Goal: Task Accomplishment & Management: Use online tool/utility

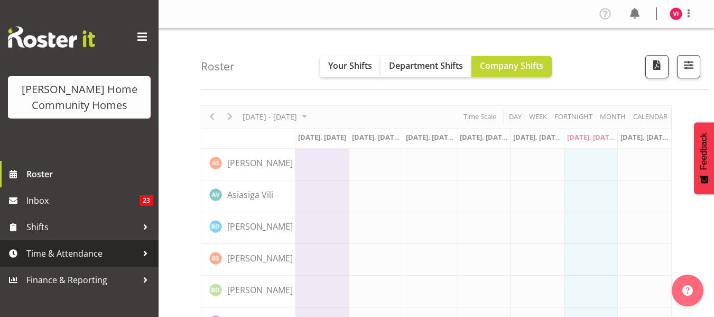
click at [105, 263] on link "Time & Attendance" at bounding box center [79, 253] width 159 height 26
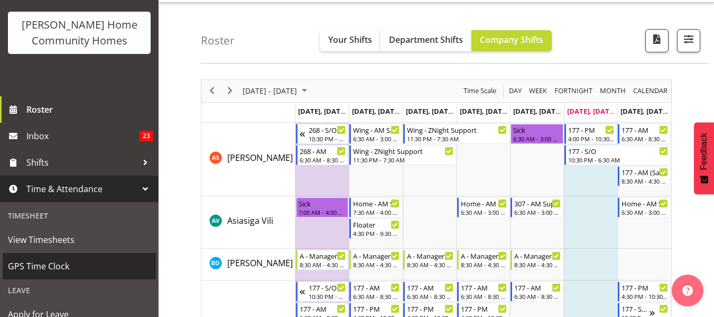
scroll to position [65, 0]
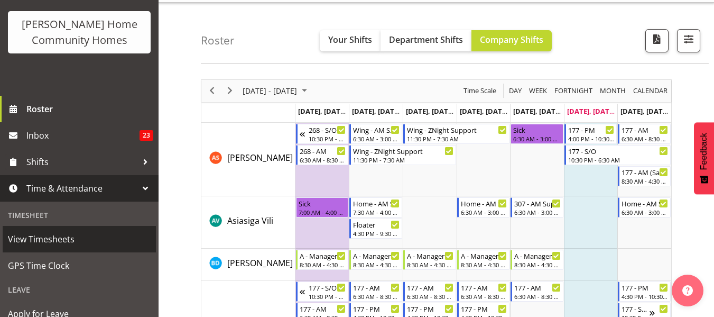
drag, startPoint x: 110, startPoint y: 242, endPoint x: 44, endPoint y: 251, distance: 66.7
click at [44, 251] on link "View Timesheets" at bounding box center [79, 239] width 153 height 26
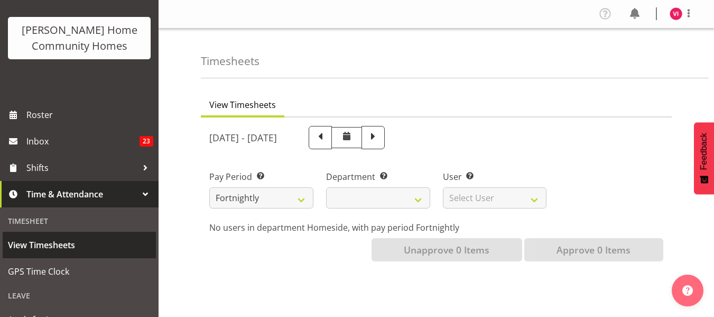
select select
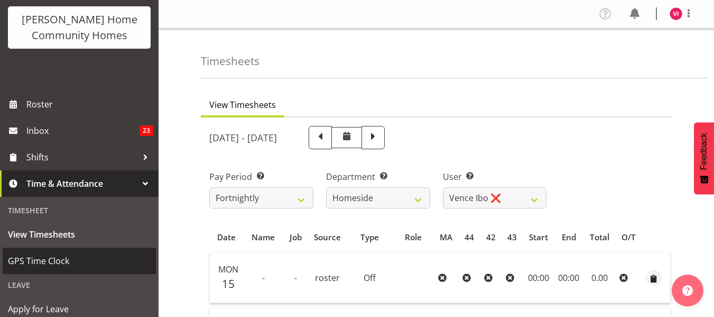
click at [65, 261] on span "GPS Time Clock" at bounding box center [79, 261] width 143 height 16
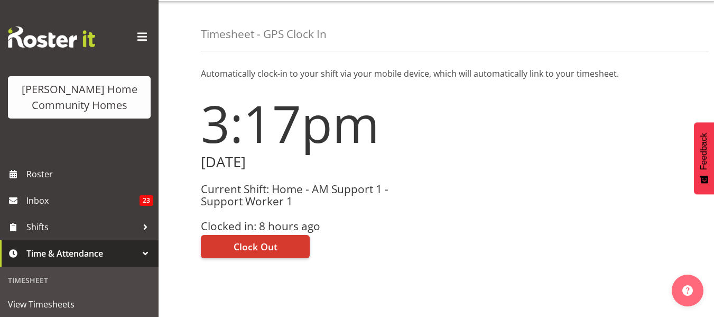
scroll to position [27, 0]
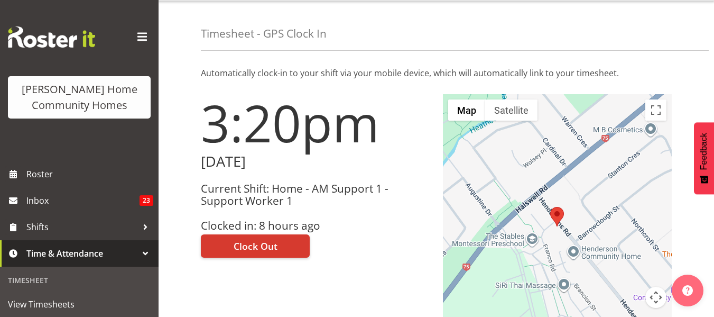
click at [210, 132] on h1 "3:20pm" at bounding box center [315, 122] width 229 height 57
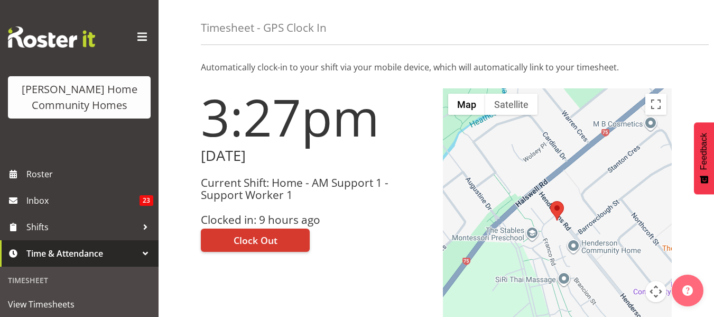
click at [215, 88] on h1 "3:27pm" at bounding box center [315, 116] width 229 height 57
